Goal: Book appointment/travel/reservation

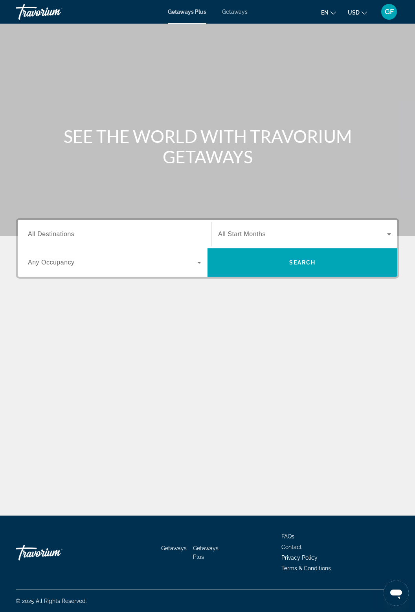
click at [235, 13] on span "Getaways" at bounding box center [235, 12] width 26 height 6
click at [85, 231] on input "Destination All Destinations" at bounding box center [114, 234] width 173 height 9
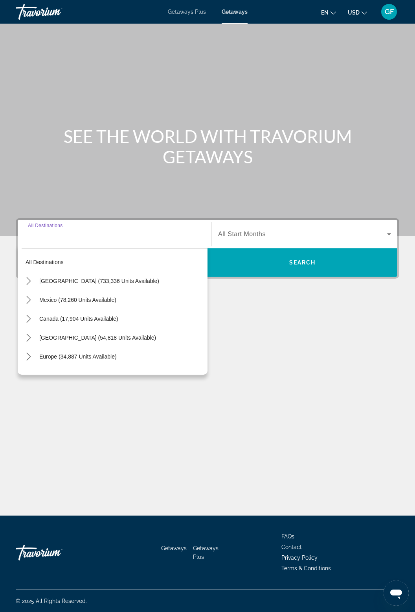
scroll to position [25, 0]
click at [33, 274] on mat-icon "Toggle United States (733,336 units available) submenu" at bounding box center [29, 281] width 14 height 14
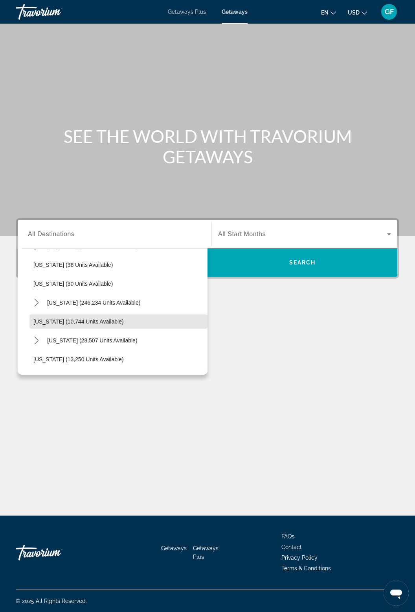
scroll to position [118, 0]
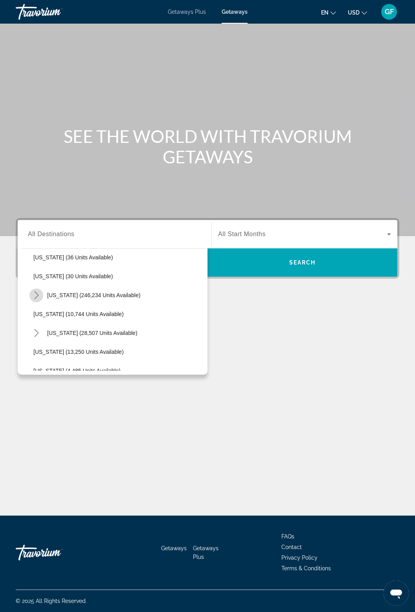
click at [42, 288] on mat-icon "Toggle Florida (246,234 units available) submenu" at bounding box center [37, 295] width 14 height 14
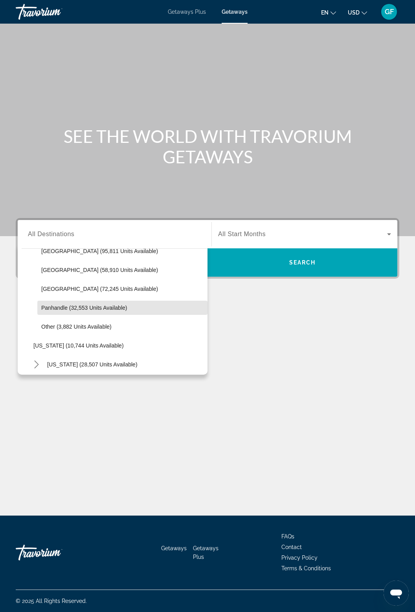
scroll to position [182, 0]
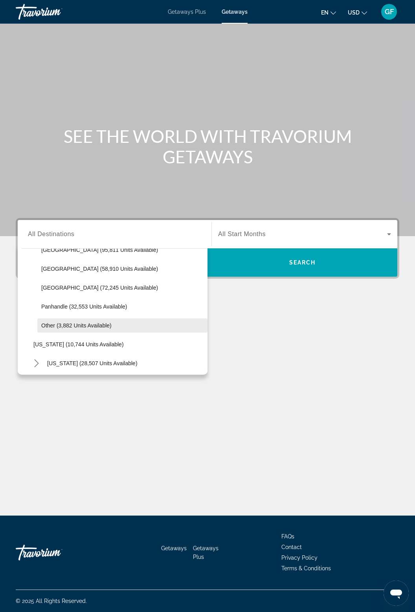
click at [103, 322] on span "Other (3,882 units available)" at bounding box center [76, 325] width 70 height 6
type input "**********"
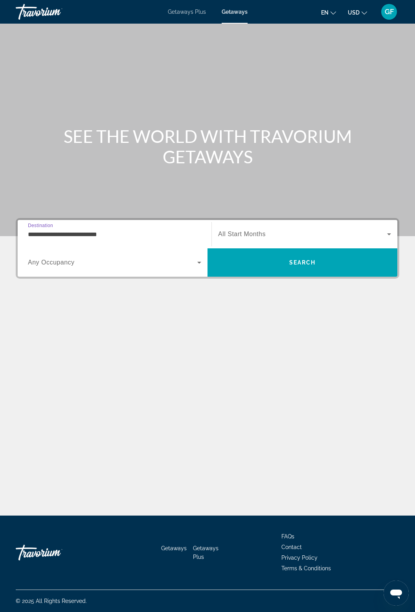
click at [385, 229] on icon "Search widget" at bounding box center [389, 233] width 9 height 9
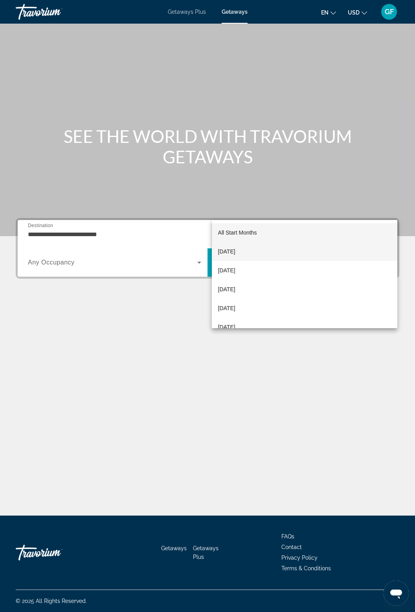
click at [236, 254] on span "[DATE]" at bounding box center [226, 251] width 17 height 9
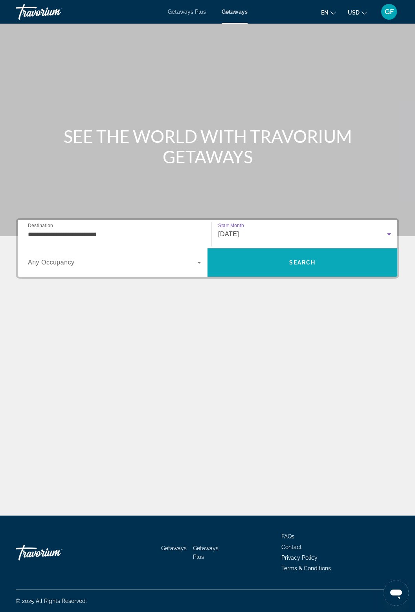
click at [296, 259] on span "Search" at bounding box center [303, 262] width 27 height 6
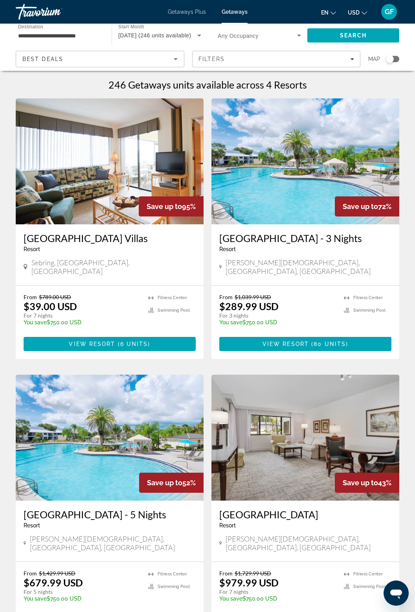
click at [55, 31] on input "**********" at bounding box center [59, 35] width 83 height 9
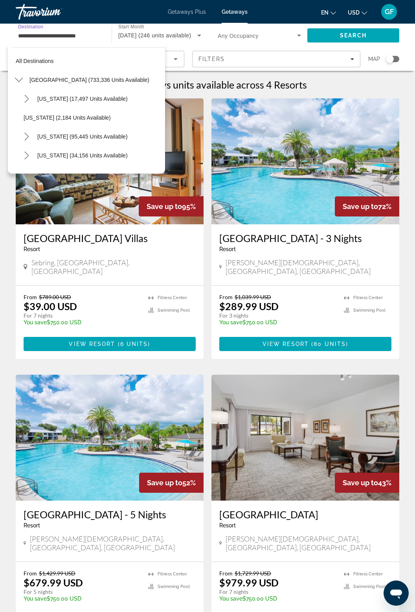
scroll to position [197, 0]
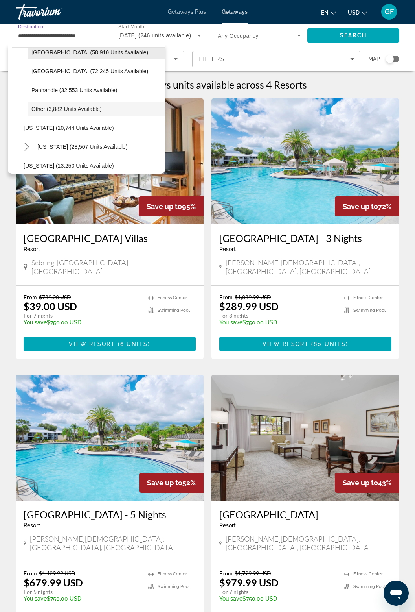
click at [40, 50] on span "East Coast (58,910 units available)" at bounding box center [89, 52] width 117 height 6
type input "**********"
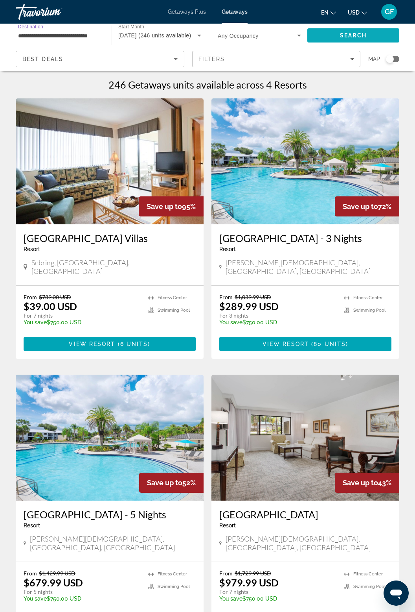
click at [359, 35] on span "Search" at bounding box center [353, 35] width 27 height 6
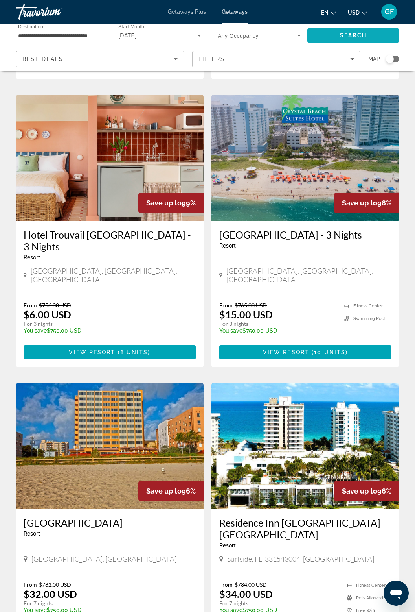
scroll to position [279, 0]
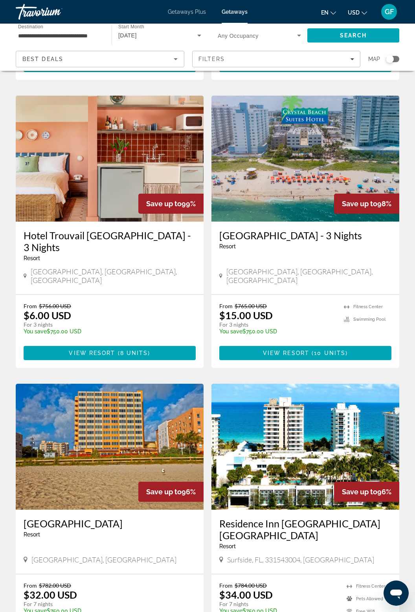
click at [317, 170] on img "Main content" at bounding box center [306, 159] width 188 height 126
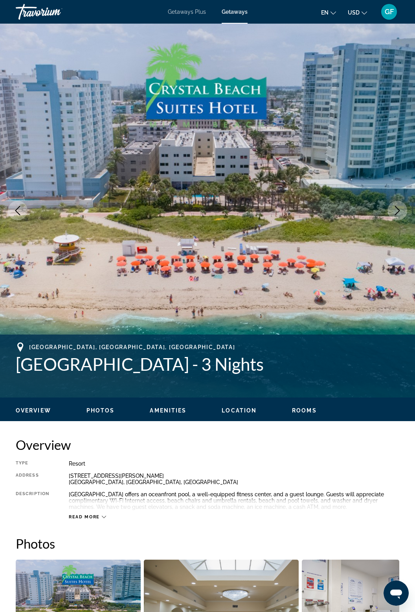
click at [399, 214] on icon "Next image" at bounding box center [397, 210] width 9 height 9
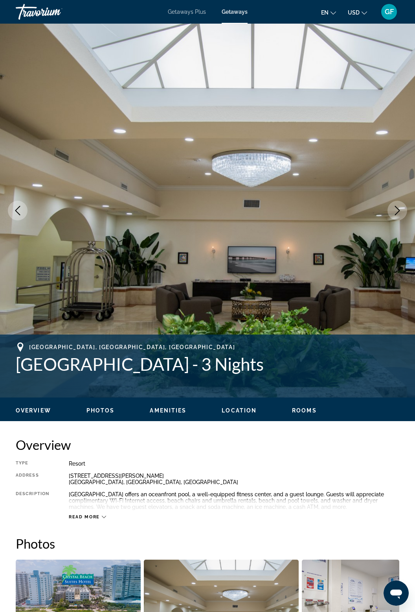
click at [406, 211] on button "Next image" at bounding box center [398, 211] width 20 height 20
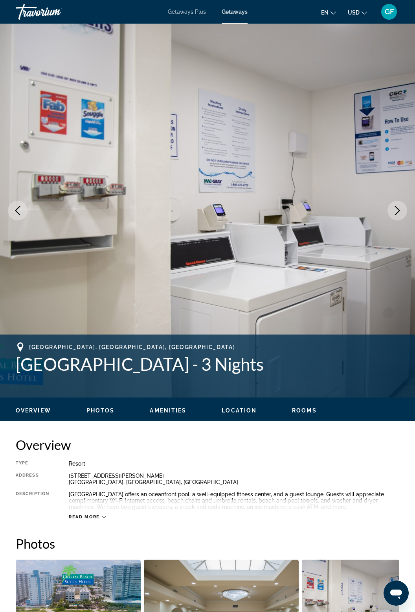
click at [400, 216] on button "Next image" at bounding box center [398, 211] width 20 height 20
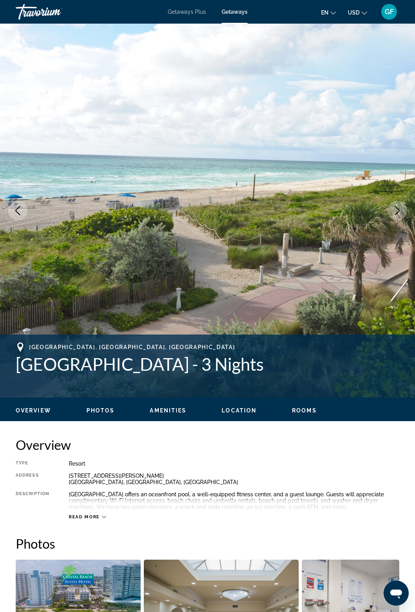
click at [403, 219] on img "Main content" at bounding box center [207, 211] width 415 height 374
click at [396, 210] on icon "Next image" at bounding box center [397, 210] width 9 height 9
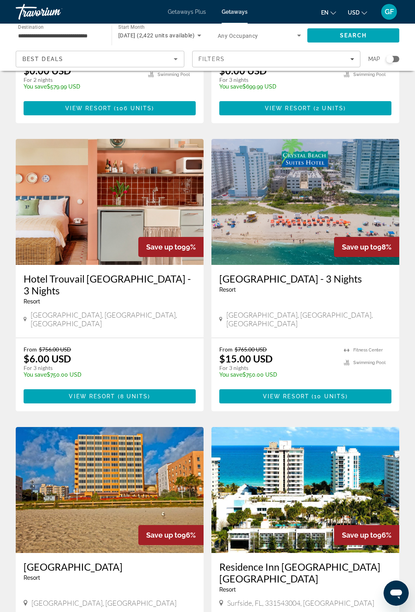
scroll to position [242, 0]
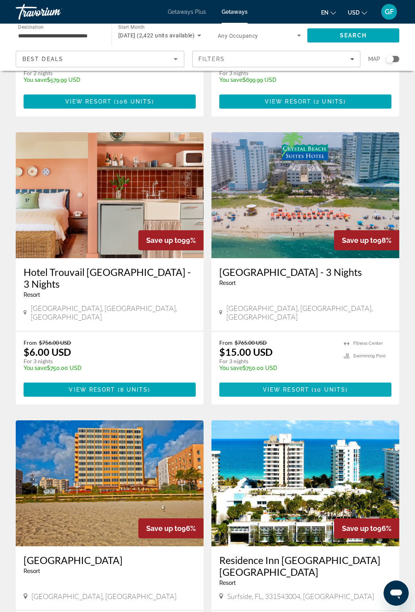
click at [340, 386] on span "10 units" at bounding box center [329, 389] width 31 height 6
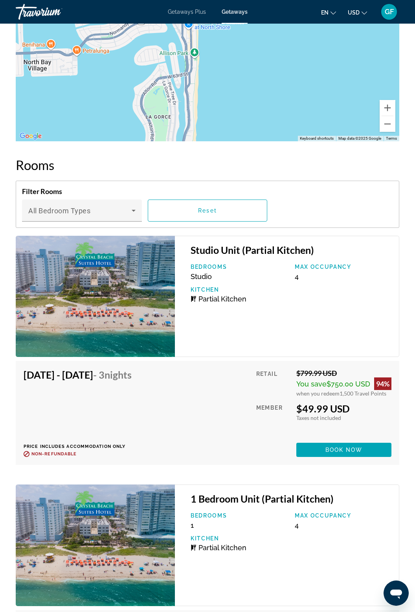
scroll to position [1434, 0]
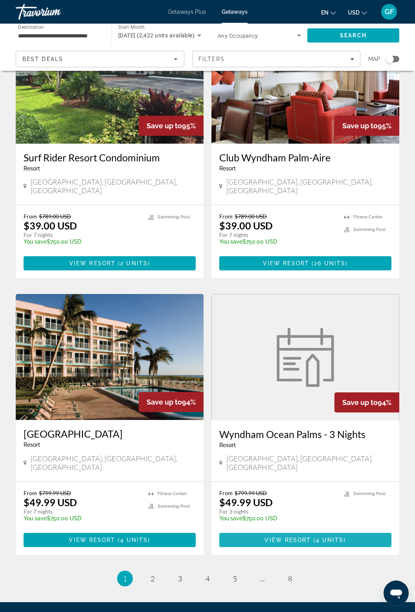
scroll to position [1205, 0]
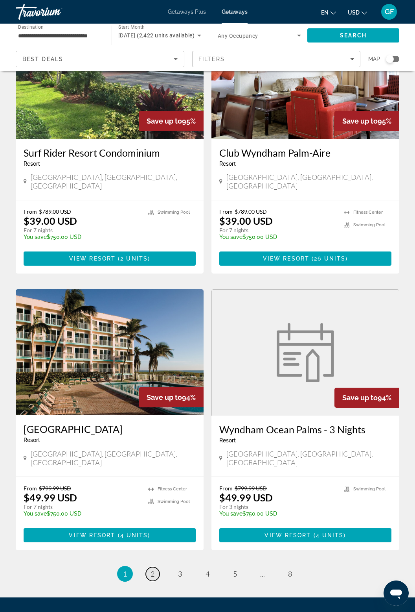
click at [157, 567] on link "page 2" at bounding box center [153, 574] width 14 height 14
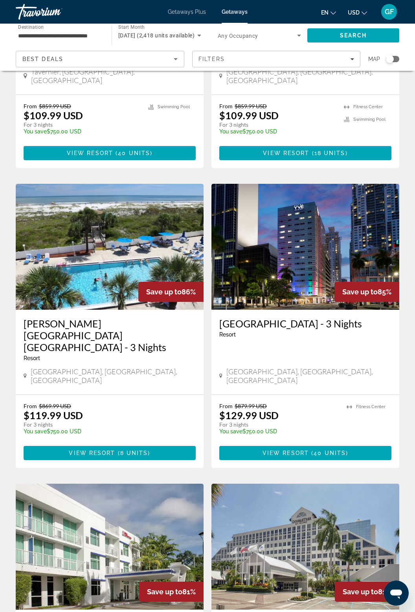
scroll to position [1039, 0]
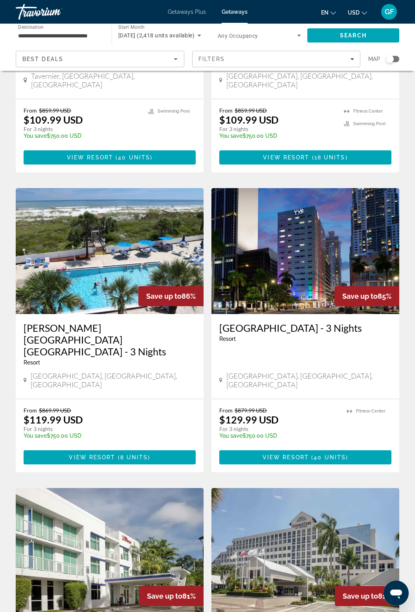
click at [119, 253] on img "Main content" at bounding box center [110, 251] width 188 height 126
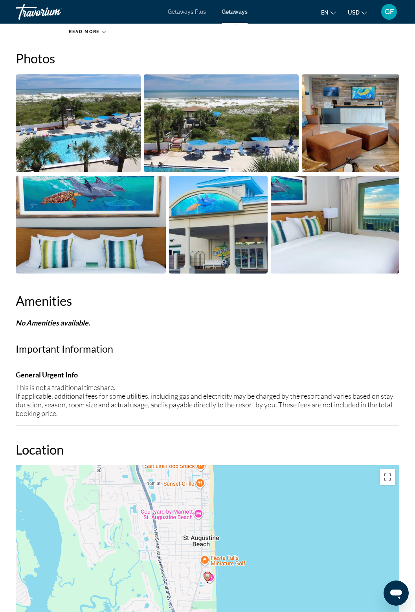
scroll to position [946, 0]
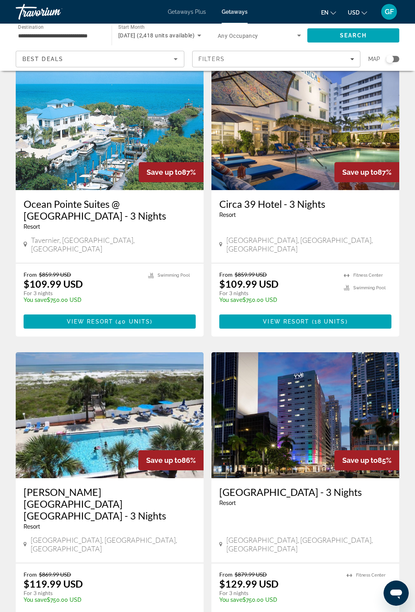
scroll to position [878, 0]
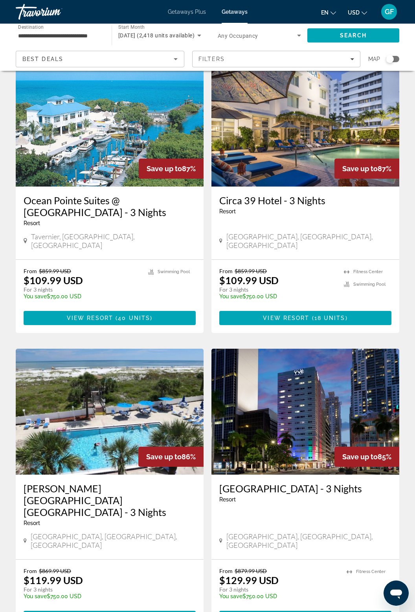
click at [334, 403] on img "Main content" at bounding box center [306, 412] width 188 height 126
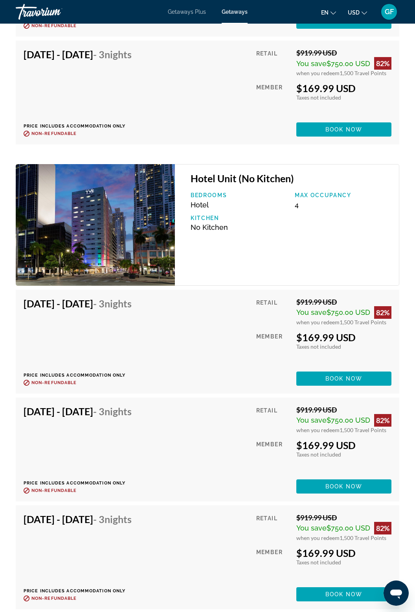
scroll to position [1982, 0]
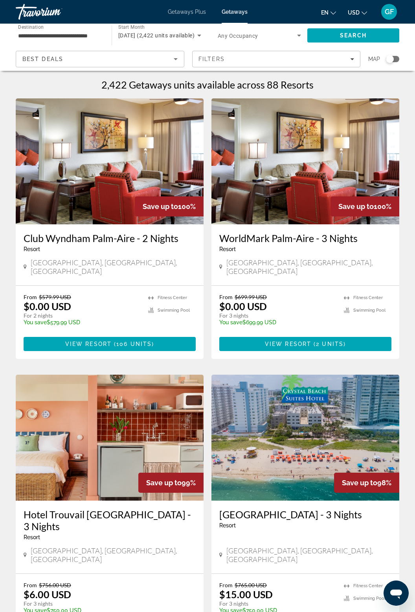
click at [95, 33] on input "**********" at bounding box center [59, 35] width 83 height 9
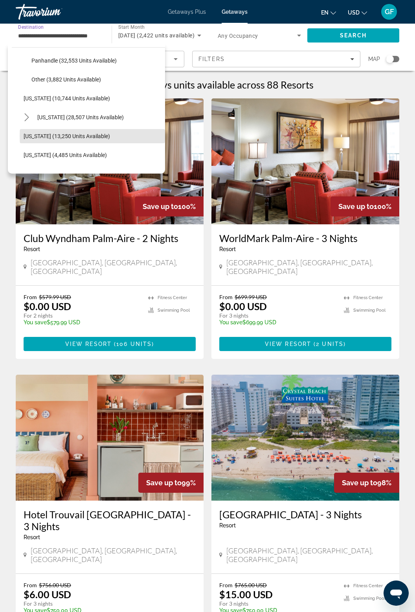
scroll to position [227, 0]
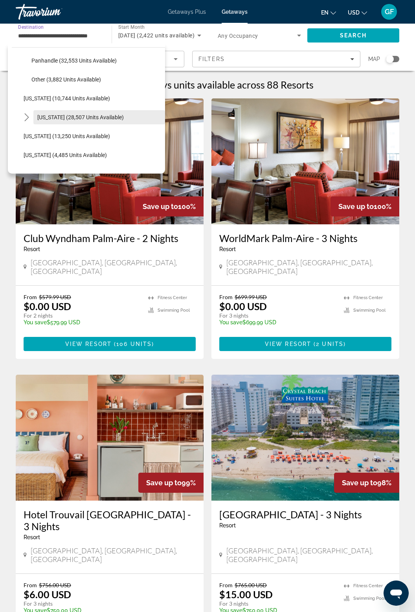
click at [111, 119] on span "[US_STATE] (28,507 units available)" at bounding box center [80, 117] width 87 height 6
type input "**********"
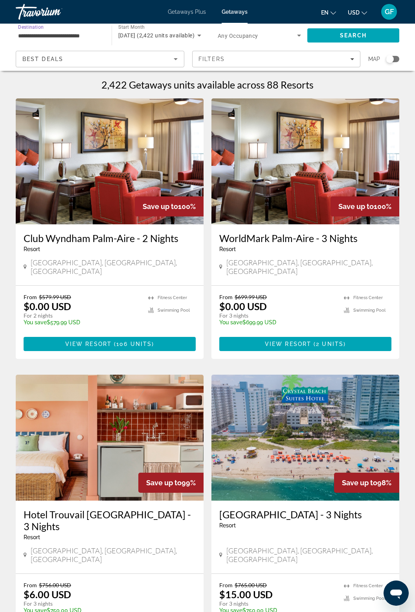
click at [199, 35] on icon "Search widget" at bounding box center [199, 36] width 4 height 2
click at [194, 35] on div at bounding box center [207, 306] width 415 height 612
click at [189, 37] on span "October 2025 (2,422 units available)" at bounding box center [156, 35] width 76 height 6
click at [177, 78] on span "October 2025 (2,422 units available)" at bounding box center [153, 77] width 70 height 19
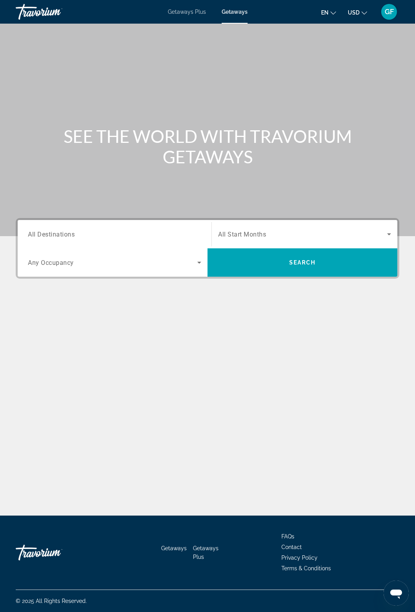
click at [111, 231] on input "Destination All Destinations" at bounding box center [114, 234] width 173 height 9
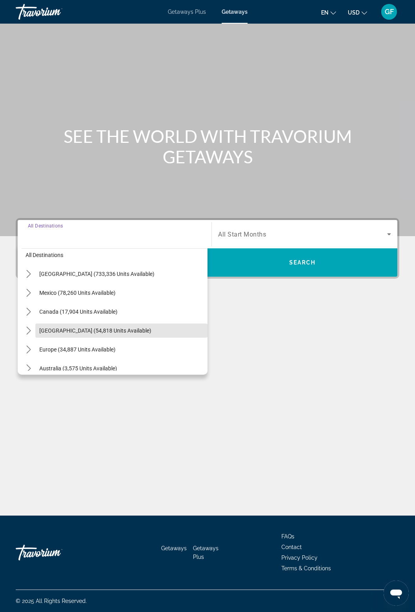
scroll to position [7, 0]
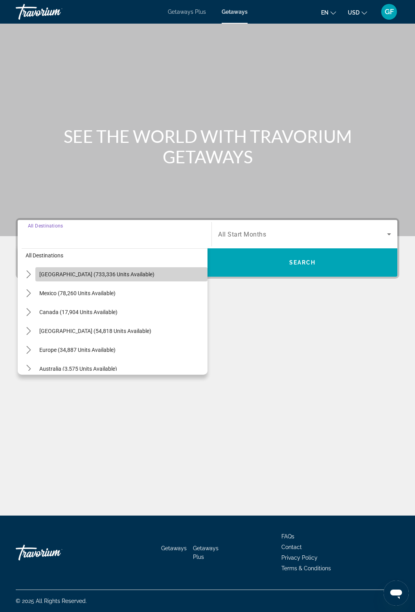
click at [36, 273] on span "Select destination: United States (733,336 units available)" at bounding box center [121, 274] width 172 height 19
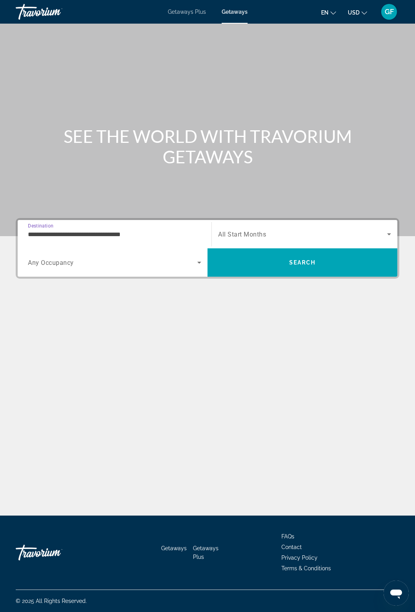
click at [137, 234] on input "**********" at bounding box center [114, 234] width 173 height 9
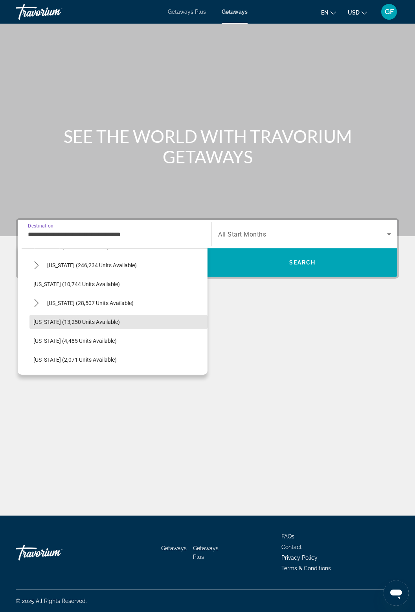
scroll to position [149, 0]
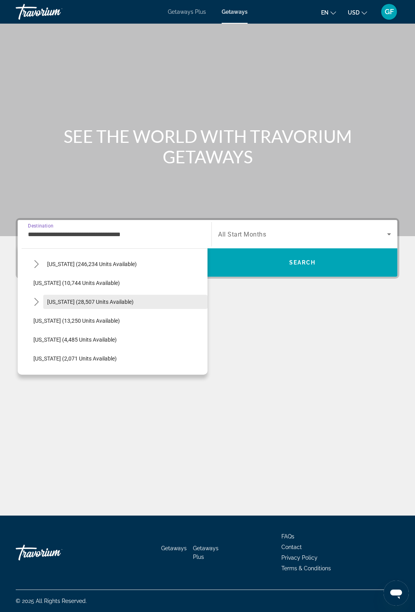
click at [115, 295] on span "Select destination: Hawaii (28,507 units available)" at bounding box center [125, 301] width 164 height 19
type input "**********"
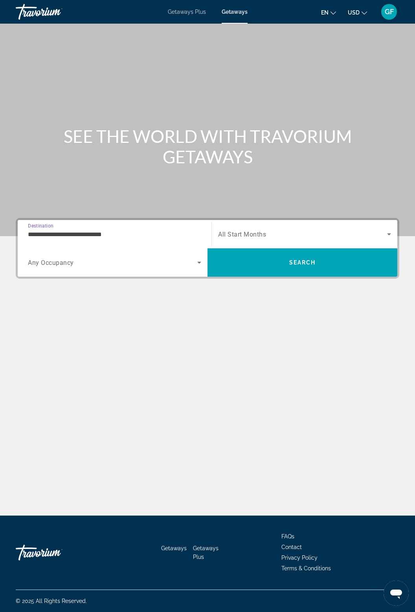
click at [386, 232] on icon "Search widget" at bounding box center [389, 233] width 9 height 9
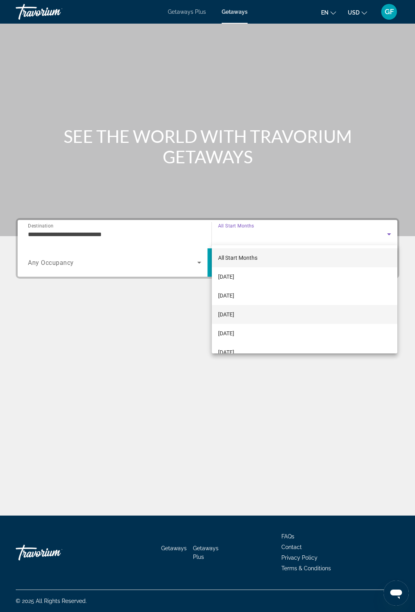
click at [234, 313] on span "[DATE]" at bounding box center [226, 314] width 16 height 9
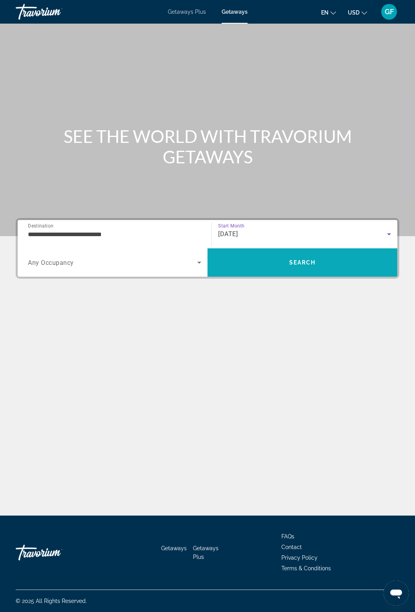
click at [302, 263] on span "Search" at bounding box center [303, 262] width 27 height 6
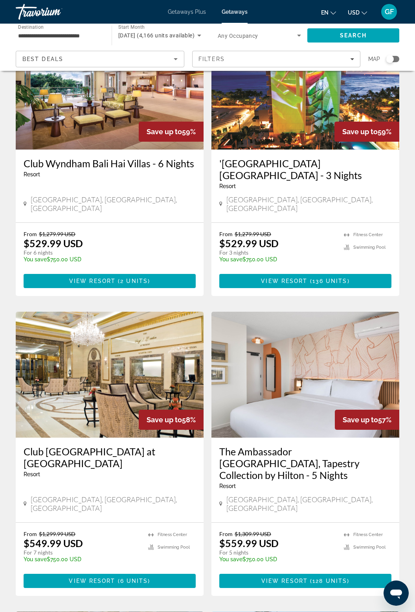
scroll to position [688, 0]
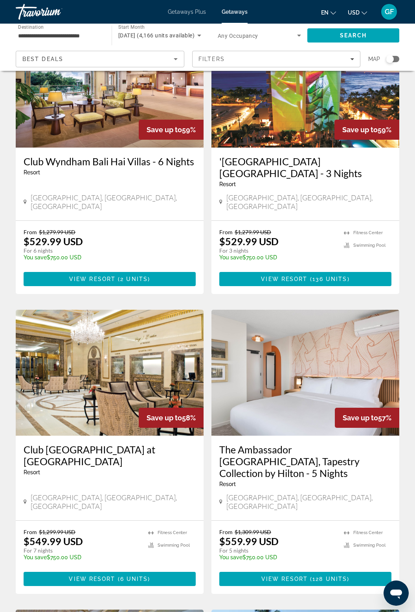
click at [116, 312] on img "Main content" at bounding box center [110, 373] width 188 height 126
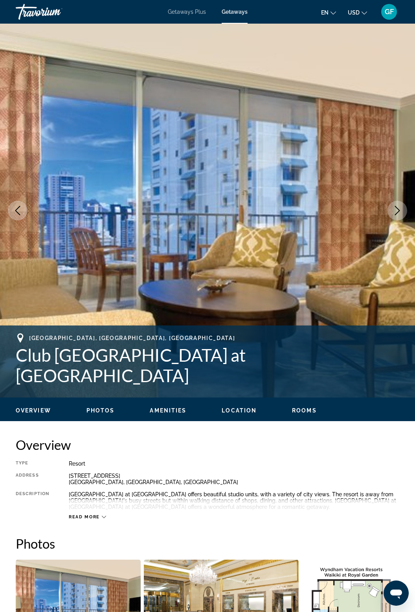
click at [399, 211] on icon "Next image" at bounding box center [397, 210] width 9 height 9
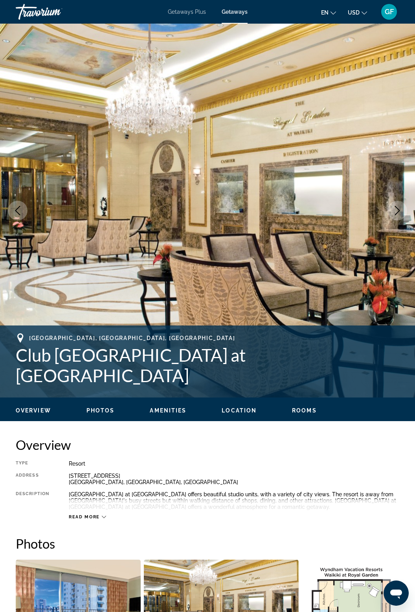
click at [400, 210] on icon "Next image" at bounding box center [397, 210] width 9 height 9
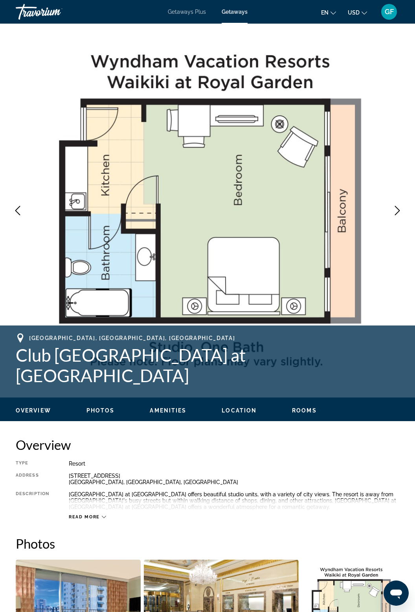
click at [396, 216] on button "Next image" at bounding box center [398, 211] width 20 height 20
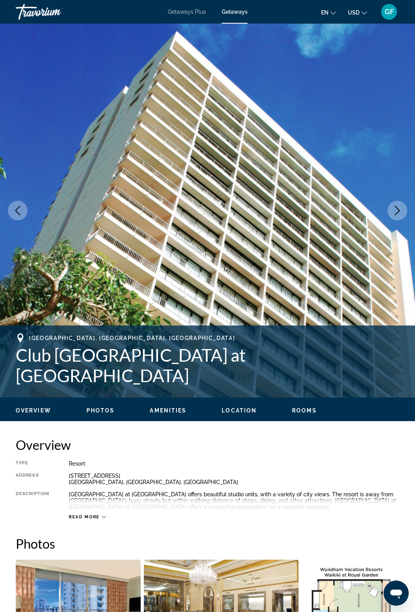
click at [400, 216] on button "Next image" at bounding box center [398, 211] width 20 height 20
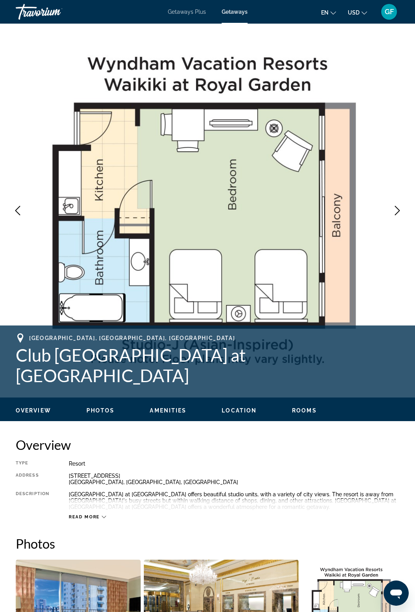
click at [400, 218] on button "Next image" at bounding box center [398, 211] width 20 height 20
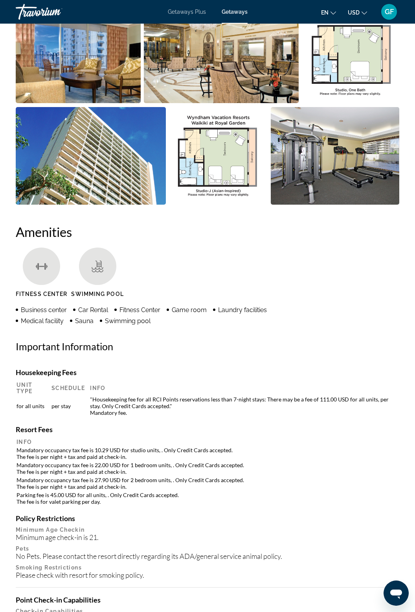
scroll to position [555, 0]
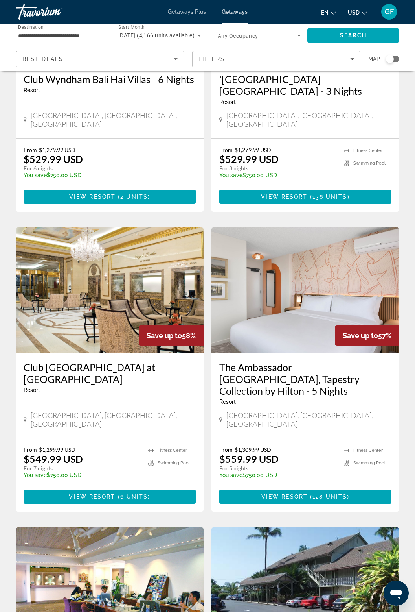
scroll to position [772, 0]
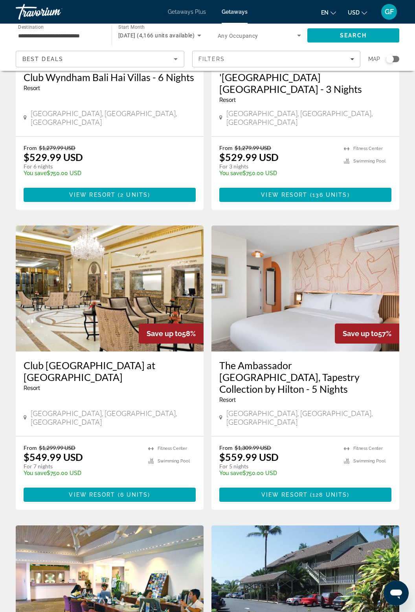
click at [114, 238] on img "Main content" at bounding box center [110, 288] width 188 height 126
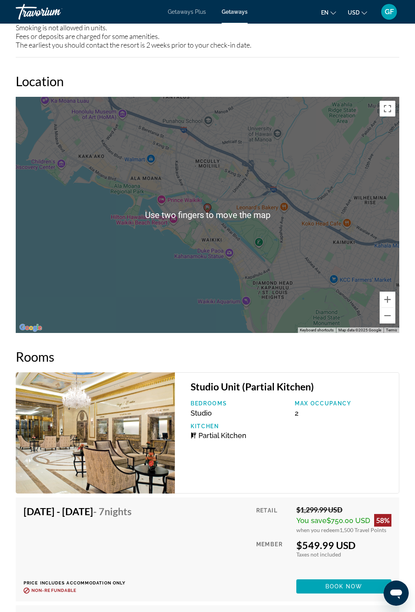
scroll to position [1525, 0]
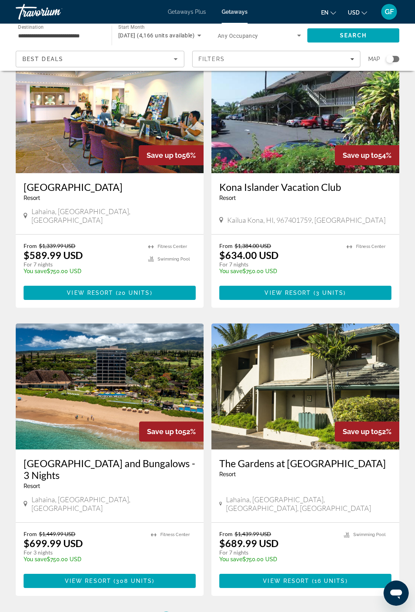
scroll to position [1252, 0]
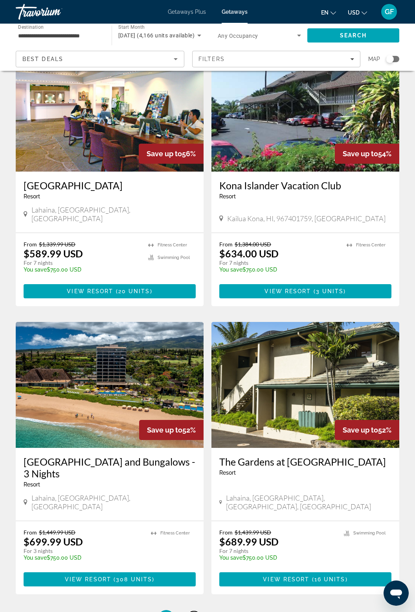
click at [192, 611] on span "2" at bounding box center [194, 617] width 4 height 9
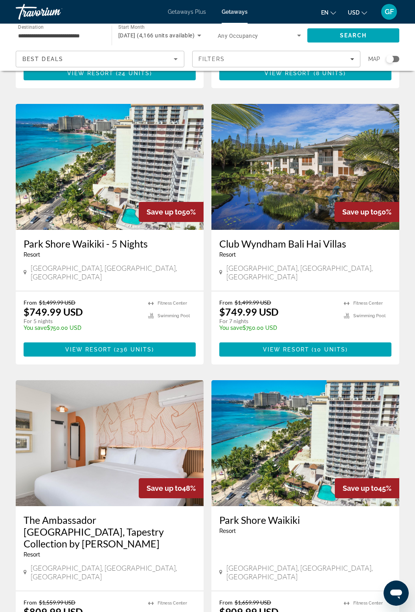
scroll to position [560, 0]
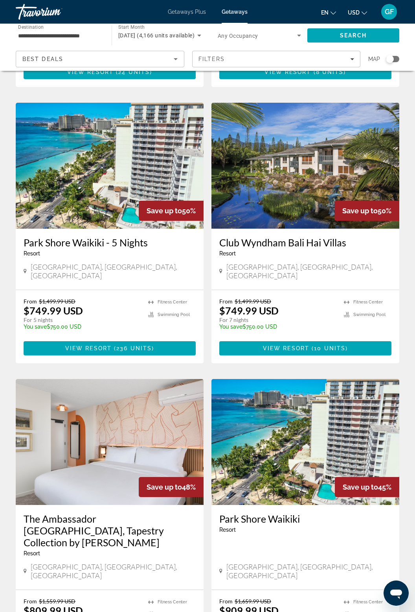
click at [300, 441] on img "Main content" at bounding box center [306, 442] width 188 height 126
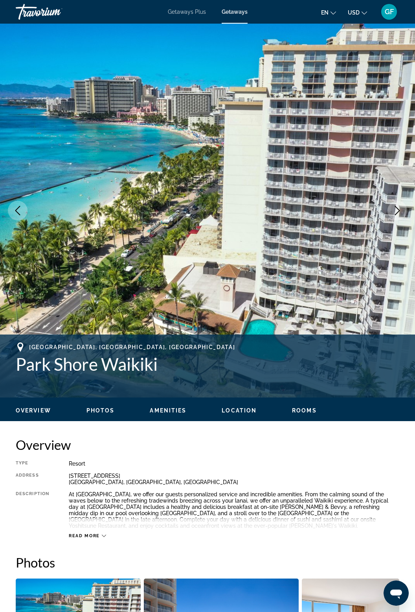
click at [397, 217] on button "Next image" at bounding box center [398, 211] width 20 height 20
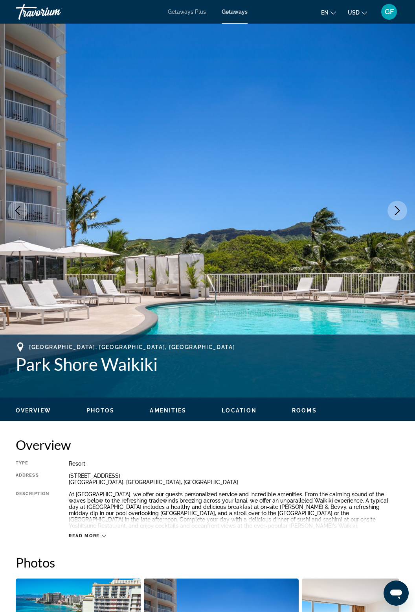
click at [401, 214] on icon "Next image" at bounding box center [397, 210] width 9 height 9
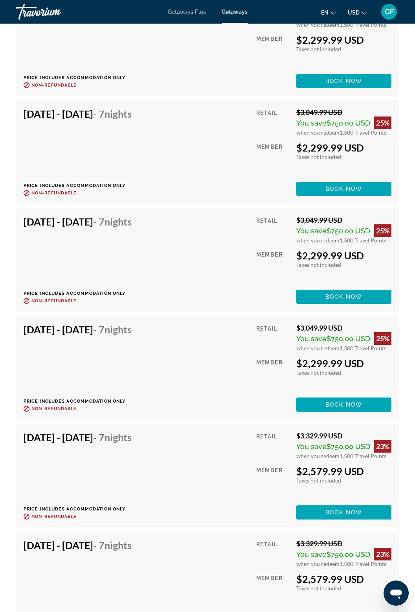
scroll to position [2988, 0]
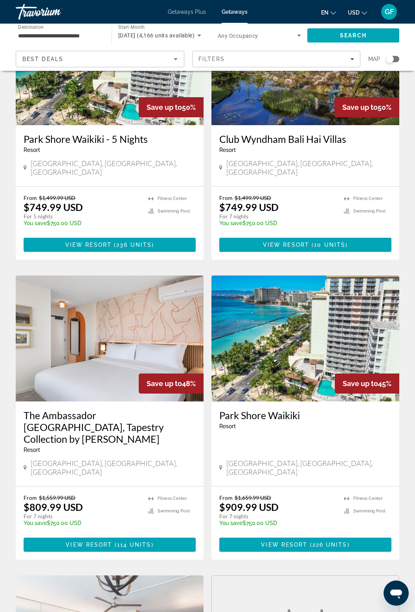
scroll to position [664, 0]
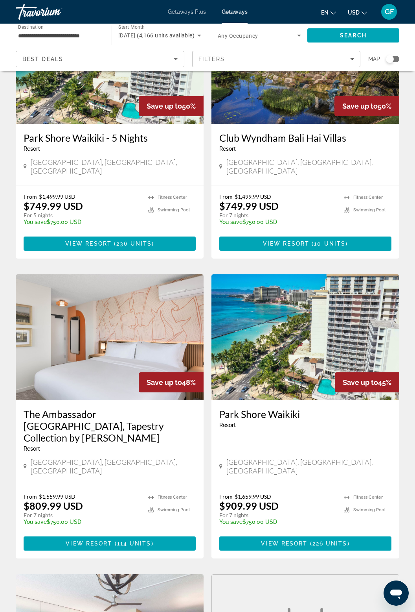
click at [108, 341] on img "Main content" at bounding box center [110, 337] width 188 height 126
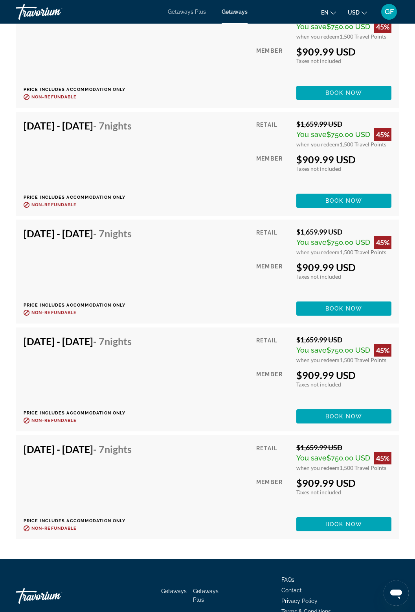
scroll to position [4296, 0]
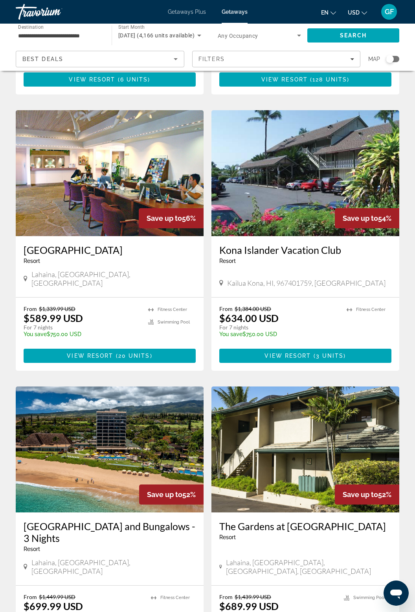
scroll to position [1252, 0]
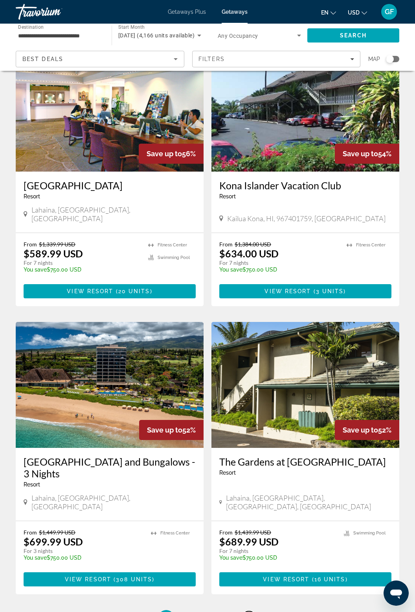
click at [251, 611] on link "page 4" at bounding box center [249, 618] width 14 height 14
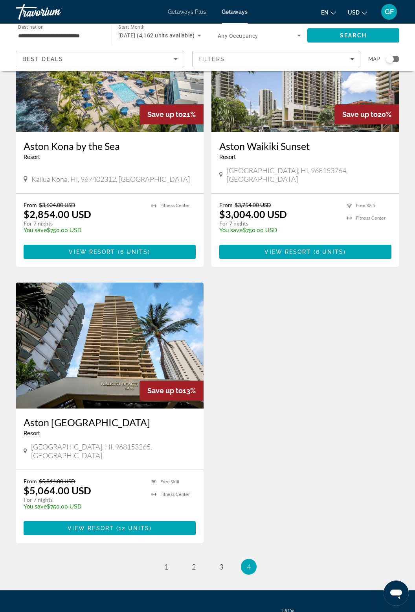
scroll to position [1184, 0]
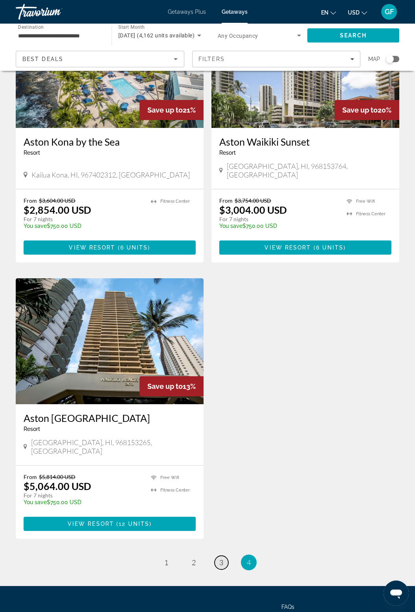
click at [224, 555] on link "page 3" at bounding box center [222, 562] width 14 height 14
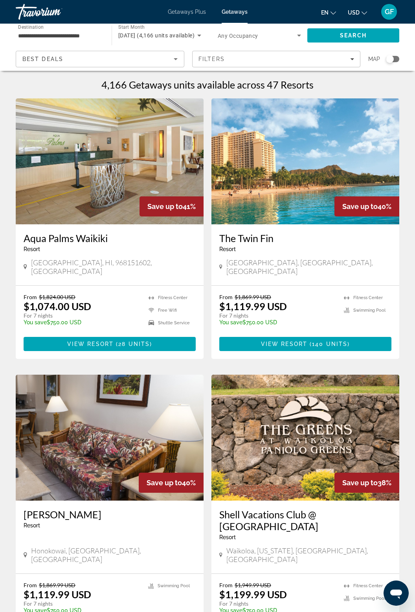
click at [310, 197] on img "Main content" at bounding box center [306, 161] width 188 height 126
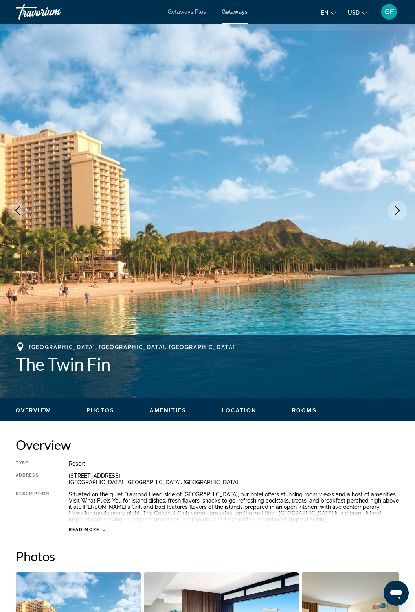
click at [399, 208] on icon "Next image" at bounding box center [397, 210] width 9 height 9
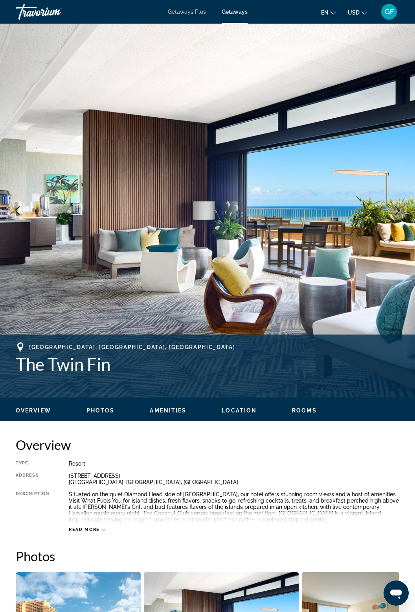
click at [400, 207] on icon "Next image" at bounding box center [397, 210] width 9 height 9
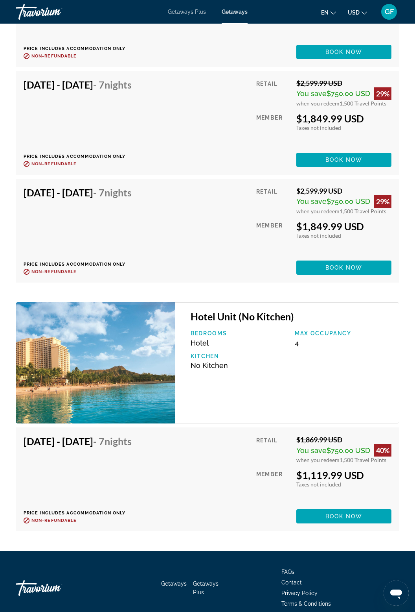
scroll to position [5101, 0]
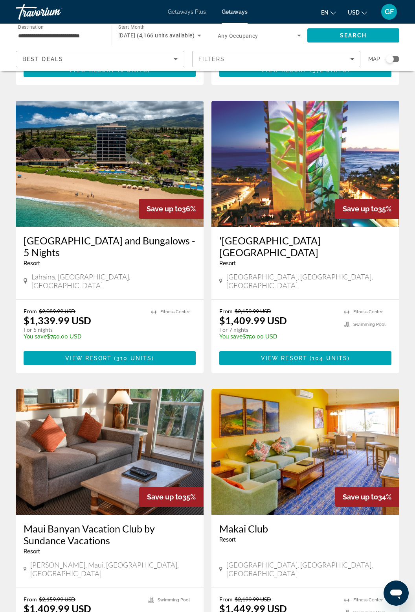
scroll to position [1216, 0]
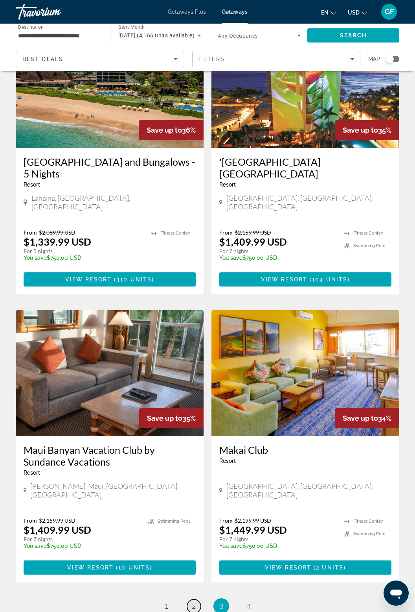
click at [194, 601] on span "2" at bounding box center [194, 605] width 4 height 9
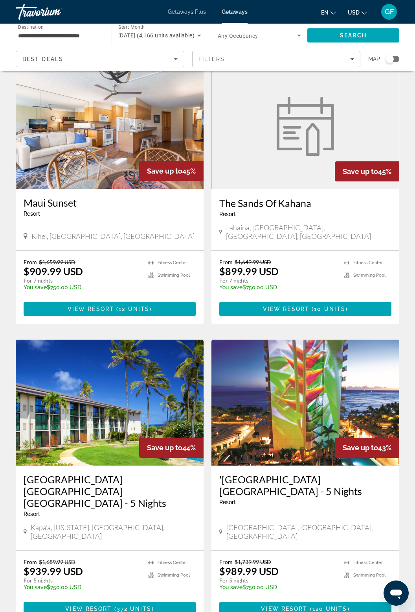
scroll to position [1228, 0]
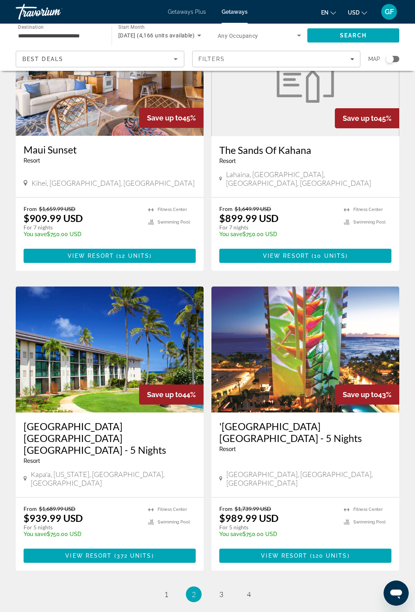
click at [362, 298] on img "Main content" at bounding box center [306, 349] width 188 height 126
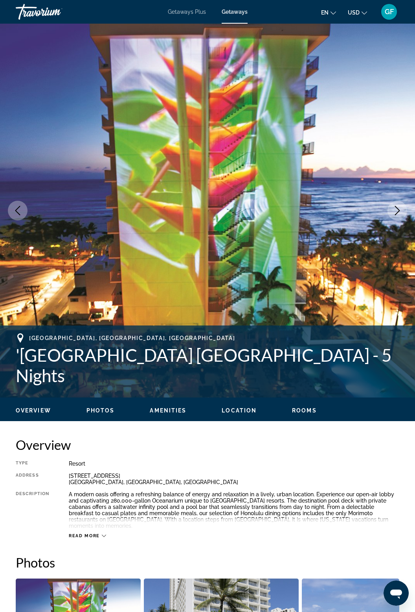
click at [399, 210] on icon "Next image" at bounding box center [397, 210] width 5 height 9
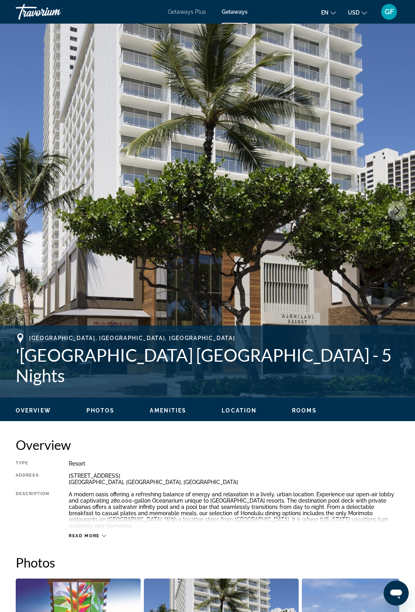
click at [402, 212] on icon "Next image" at bounding box center [397, 210] width 9 height 9
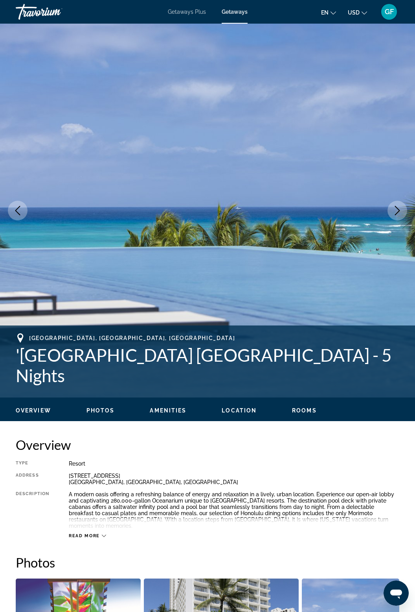
click at [401, 216] on button "Next image" at bounding box center [398, 211] width 20 height 20
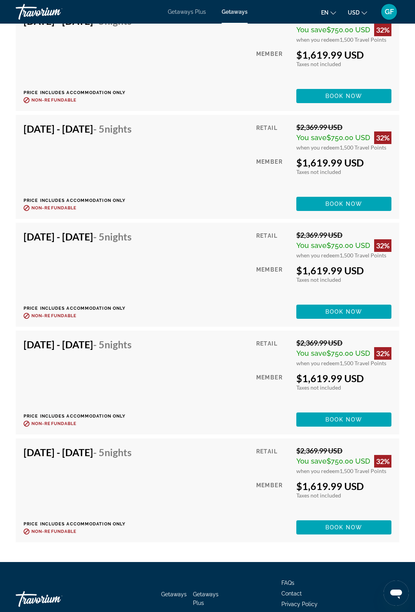
scroll to position [4466, 0]
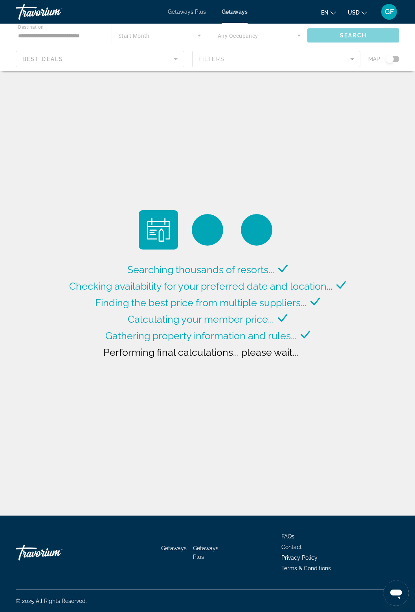
click at [369, 378] on div "Searching thousands of resorts... Checking availability for your preferred date…" at bounding box center [207, 259] width 415 height 519
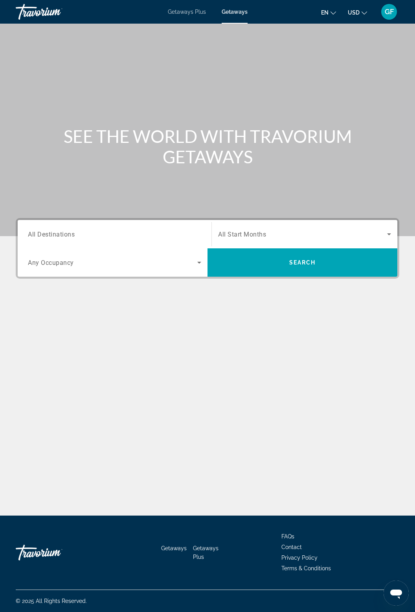
click at [101, 236] on input "Destination All Destinations" at bounding box center [114, 234] width 173 height 9
click at [235, 13] on span "Getaways" at bounding box center [235, 12] width 26 height 6
click at [62, 238] on div "Destination All Destinations" at bounding box center [114, 234] width 173 height 22
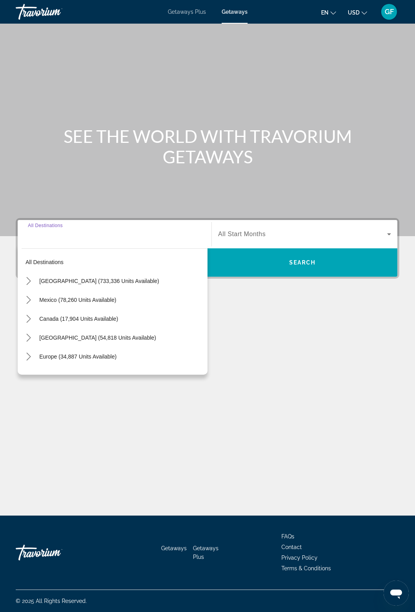
scroll to position [25, 0]
click at [65, 278] on span "[GEOGRAPHIC_DATA] (733,336 units available)" at bounding box center [99, 281] width 120 height 6
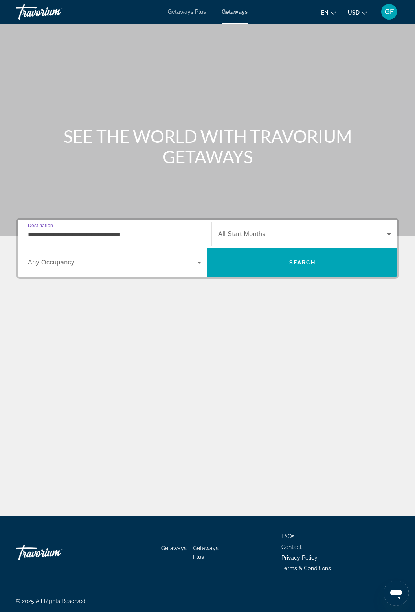
click at [111, 230] on input "**********" at bounding box center [114, 234] width 173 height 9
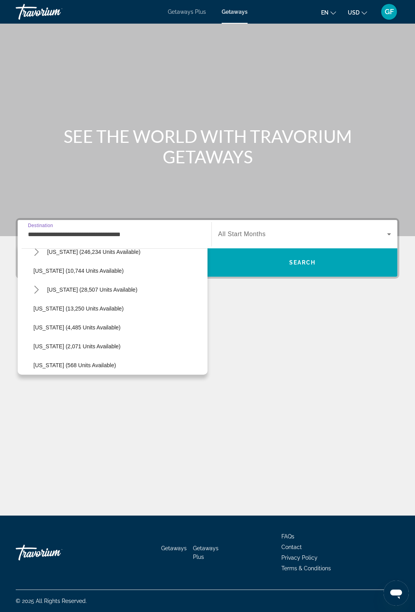
scroll to position [162, 0]
click at [112, 287] on span "[US_STATE] (28,507 units available)" at bounding box center [92, 289] width 90 height 6
type input "**********"
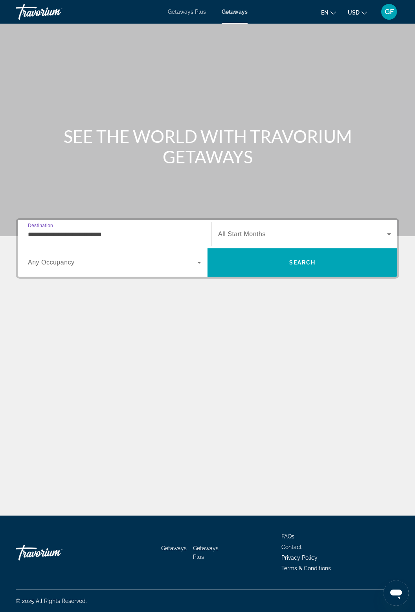
scroll to position [25, 0]
click at [384, 229] on span "Search widget" at bounding box center [302, 233] width 169 height 9
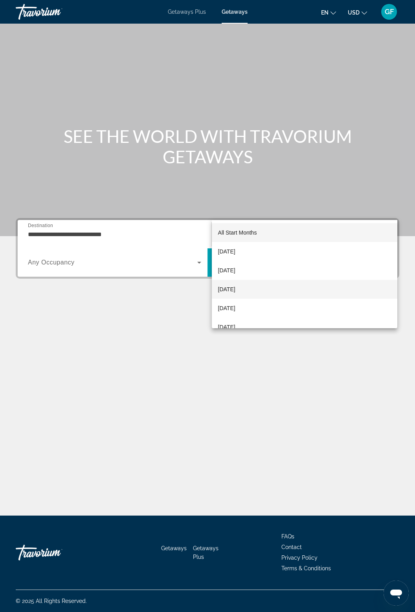
click at [236, 288] on span "[DATE]" at bounding box center [226, 288] width 17 height 9
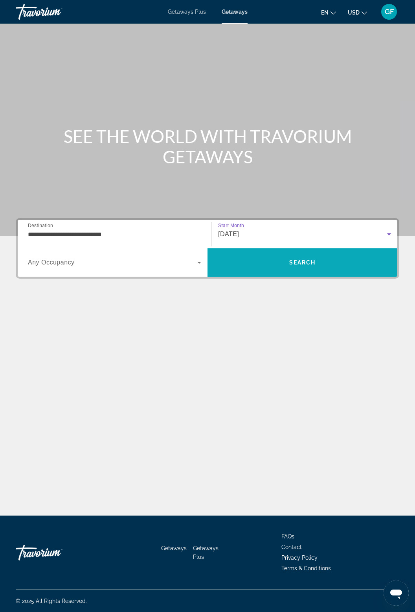
click at [331, 253] on span "Search" at bounding box center [303, 262] width 190 height 19
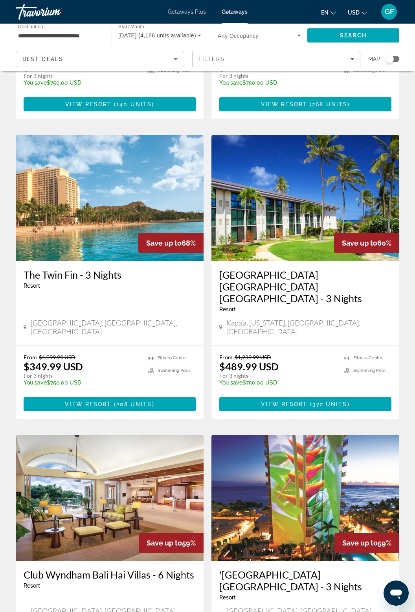
scroll to position [279, 0]
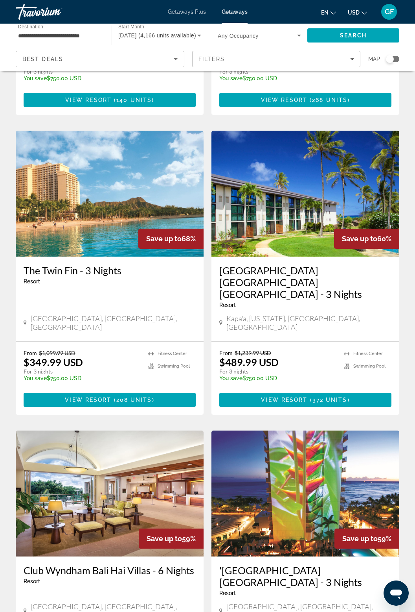
click at [148, 185] on img "Main content" at bounding box center [110, 194] width 188 height 126
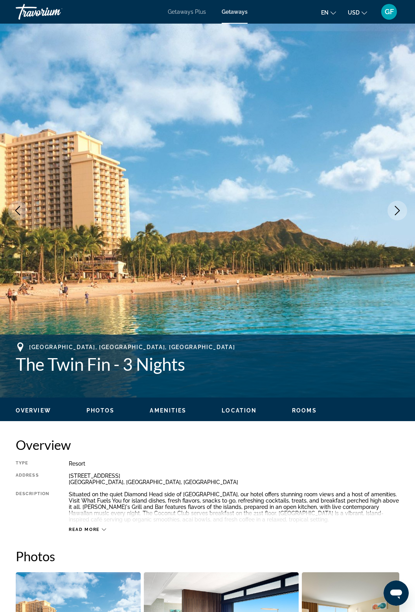
click at [400, 205] on button "Next image" at bounding box center [398, 211] width 20 height 20
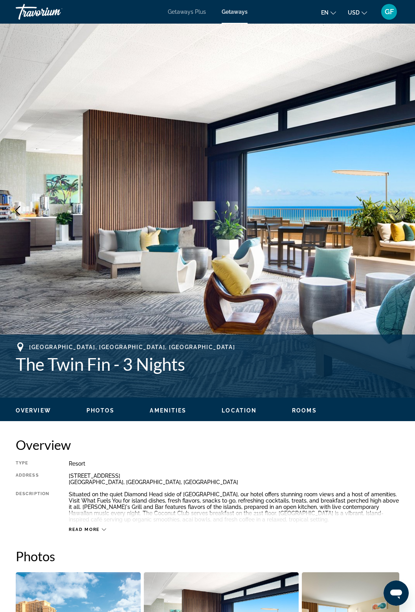
click at [401, 210] on icon "Next image" at bounding box center [397, 210] width 9 height 9
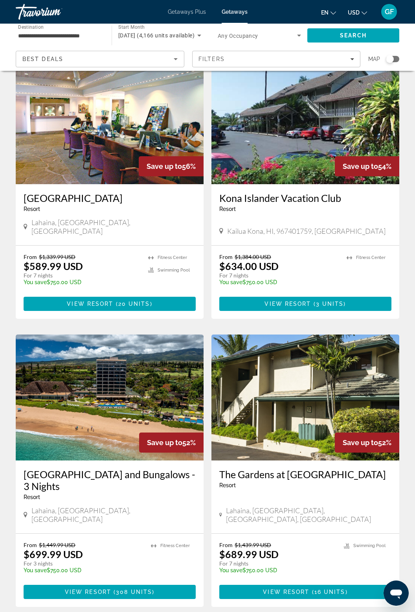
scroll to position [1252, 0]
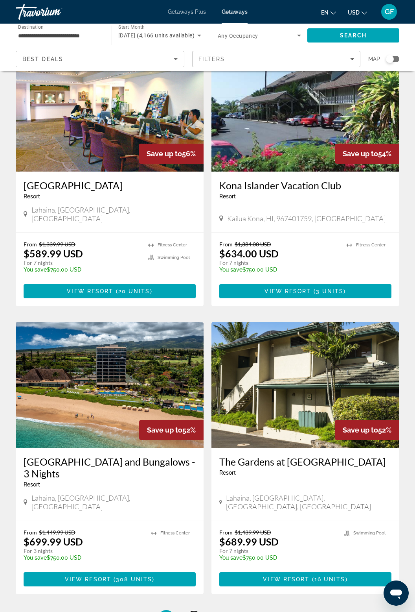
click at [195, 611] on span "2" at bounding box center [194, 617] width 4 height 9
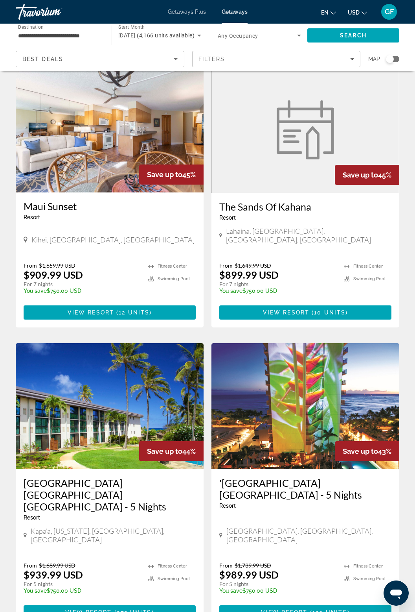
scroll to position [1228, 0]
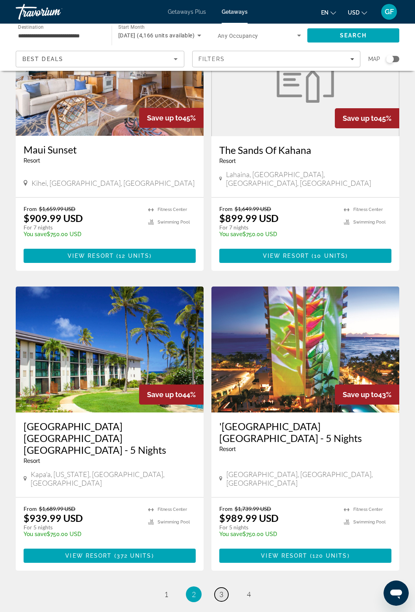
click at [223, 590] on span "3" at bounding box center [221, 594] width 4 height 9
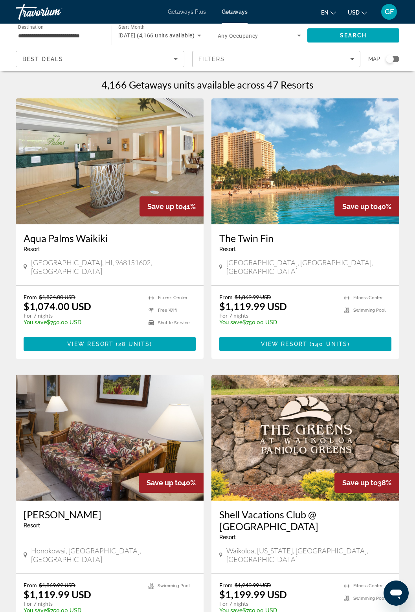
click at [308, 165] on img "Main content" at bounding box center [306, 161] width 188 height 126
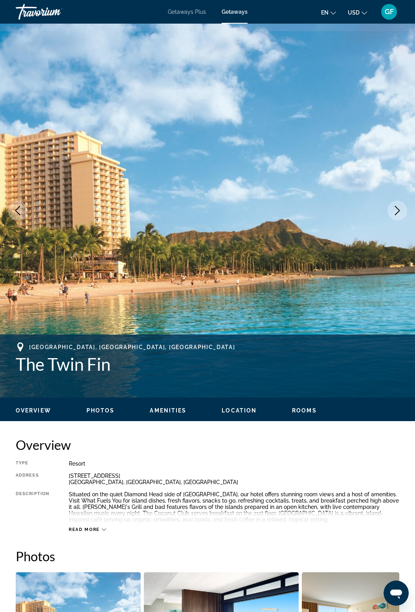
click at [396, 213] on icon "Next image" at bounding box center [397, 210] width 9 height 9
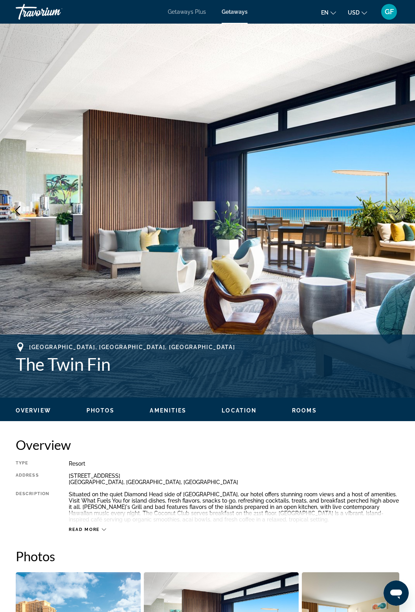
click at [391, 221] on img "Main content" at bounding box center [207, 211] width 415 height 374
click at [404, 215] on button "Next image" at bounding box center [398, 211] width 20 height 20
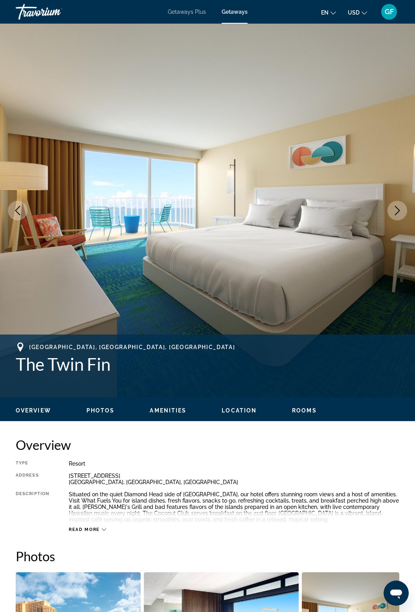
click at [404, 215] on button "Next image" at bounding box center [398, 211] width 20 height 20
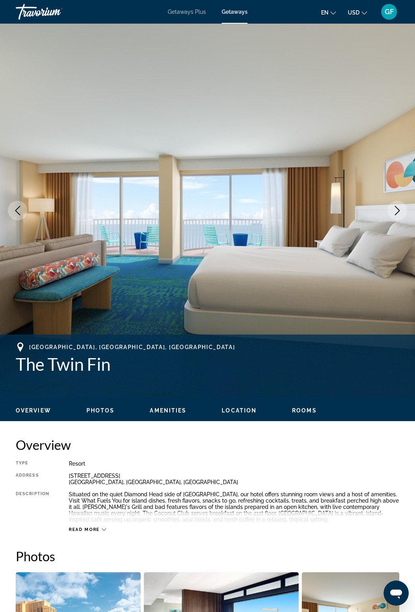
click at [403, 216] on button "Next image" at bounding box center [398, 211] width 20 height 20
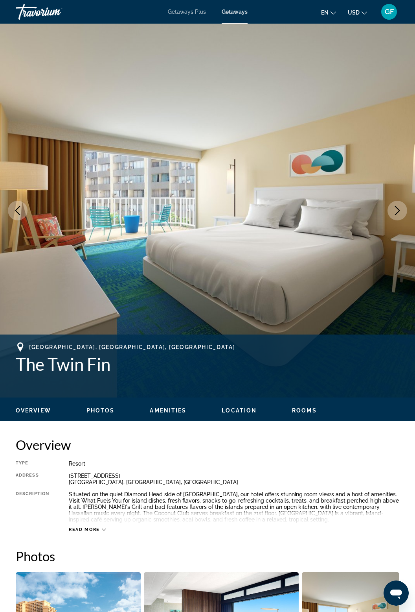
click at [398, 216] on button "Next image" at bounding box center [398, 211] width 20 height 20
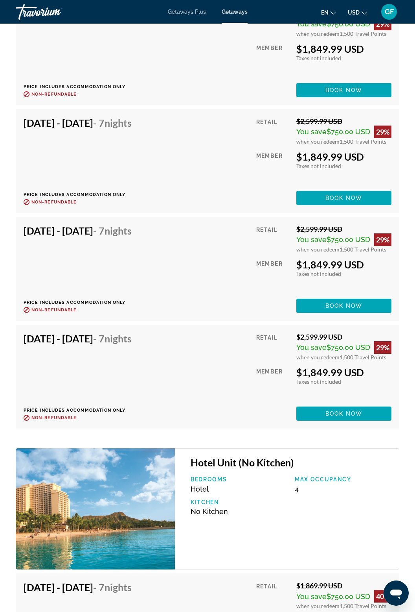
scroll to position [5101, 0]
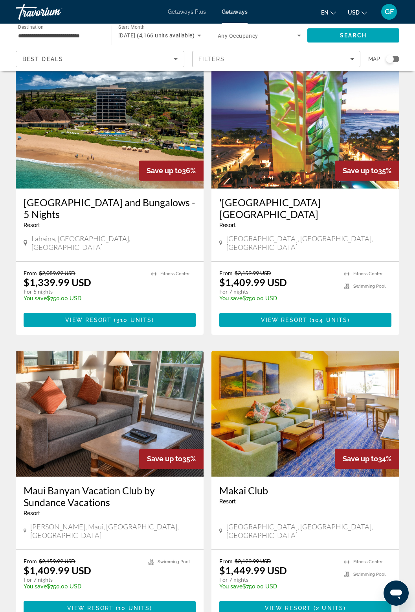
scroll to position [1216, 0]
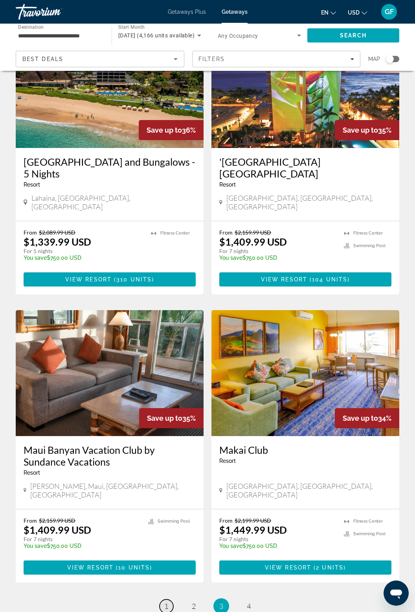
click at [164, 601] on span "1" at bounding box center [166, 605] width 4 height 9
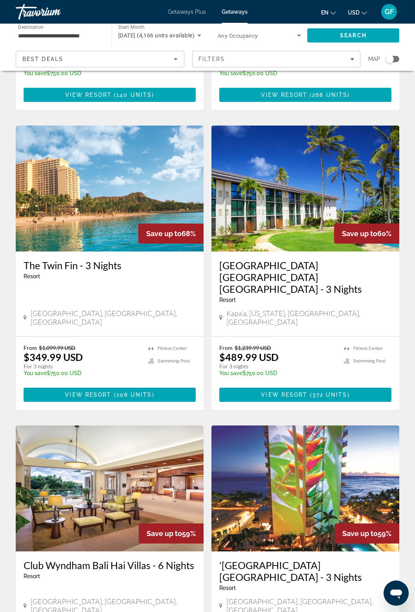
scroll to position [286, 0]
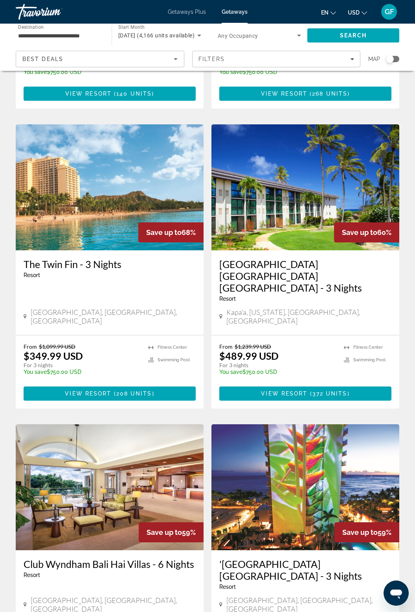
click at [100, 156] on img "Main content" at bounding box center [110, 187] width 188 height 126
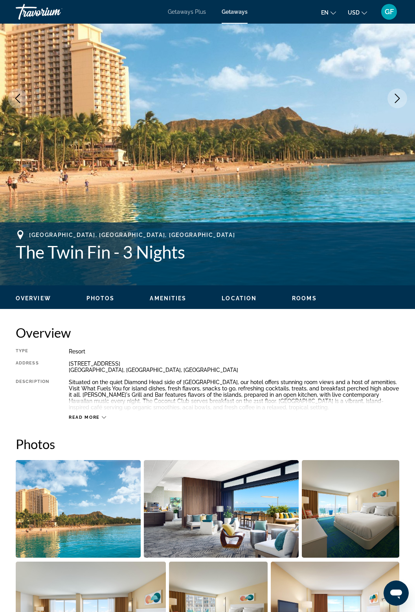
scroll to position [114, 0]
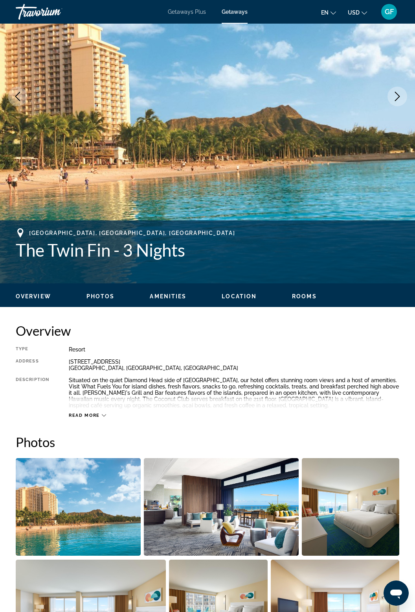
click at [400, 97] on icon "Next image" at bounding box center [397, 96] width 9 height 9
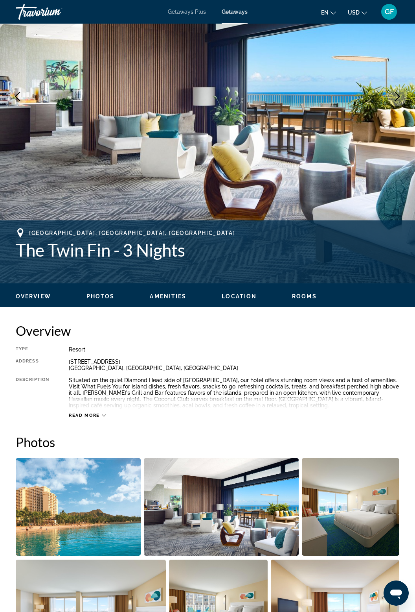
click at [393, 105] on button "Next image" at bounding box center [398, 97] width 20 height 20
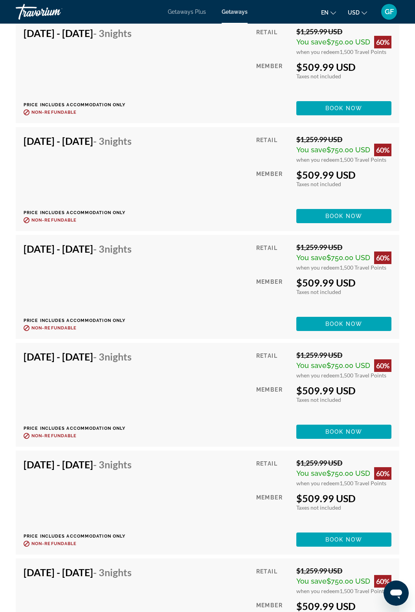
scroll to position [3096, 0]
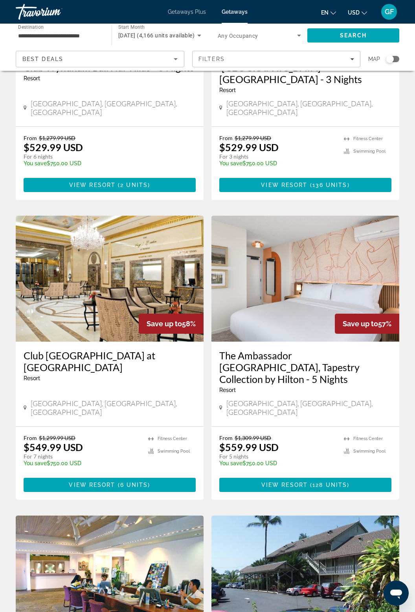
scroll to position [782, 0]
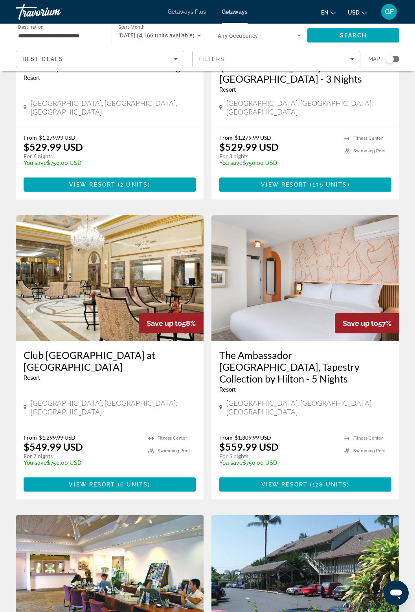
click at [159, 248] on img "Main content" at bounding box center [110, 278] width 188 height 126
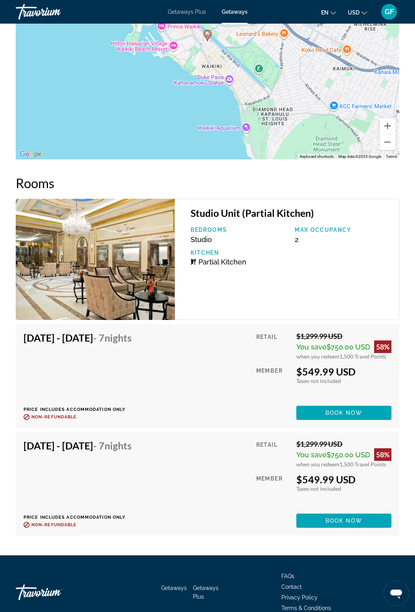
scroll to position [1525, 0]
